Goal: Navigation & Orientation: Go to known website

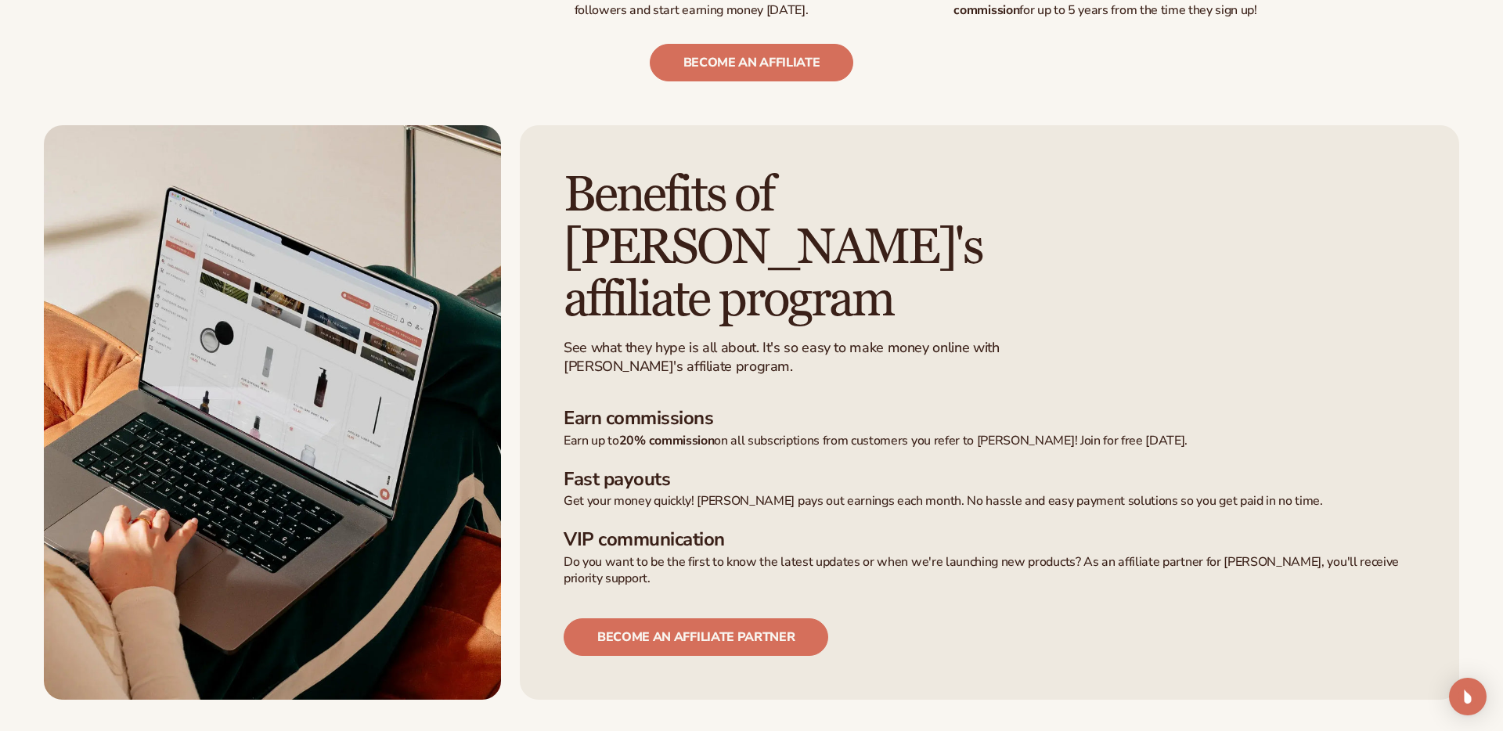
scroll to position [1023, 0]
